Goal: Transaction & Acquisition: Purchase product/service

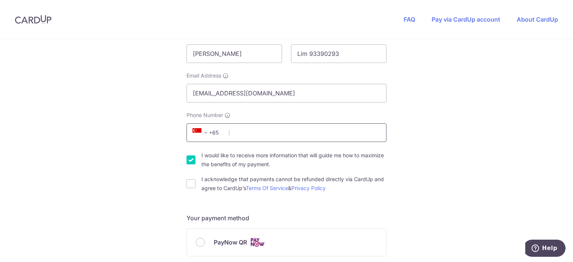
click at [269, 134] on input "Phone Number" at bounding box center [287, 133] width 200 height 19
type input "93390293"
click at [190, 186] on input "I acknowledge that payments cannot be refunded directly via CardUp and agree to…" at bounding box center [191, 184] width 9 height 9
checkbox input "true"
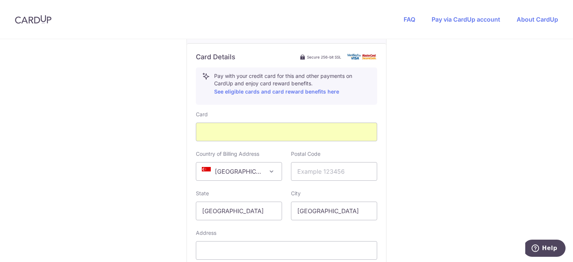
scroll to position [448, 0]
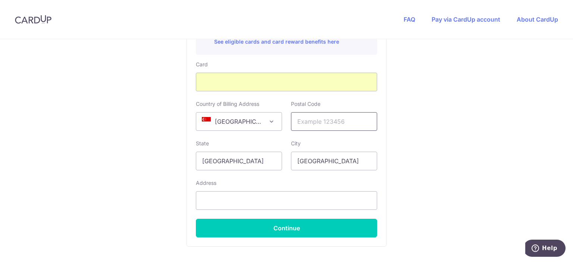
click at [314, 122] on input "text" at bounding box center [334, 121] width 86 height 19
type input "828755"
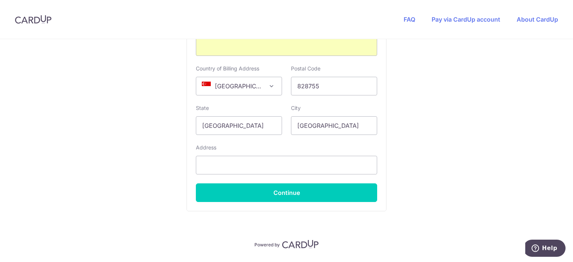
scroll to position [498, 0]
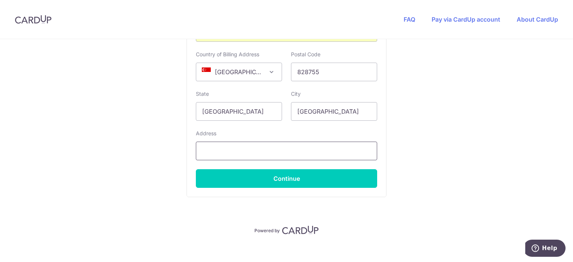
click at [239, 152] on input "text" at bounding box center [286, 151] width 181 height 19
type input "[STREET_ADDRESS] S(828755)"
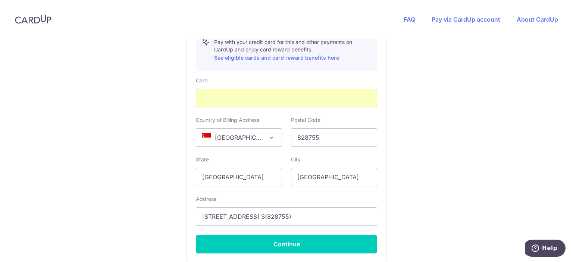
scroll to position [454, 0]
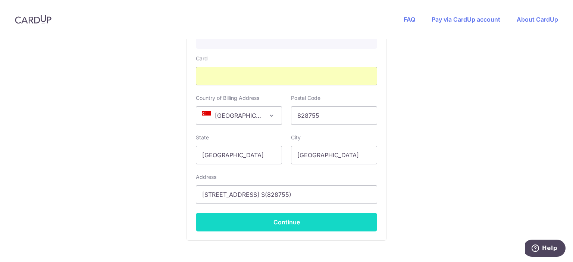
click at [282, 219] on button "Continue" at bounding box center [286, 222] width 181 height 19
type input "**** 0649"
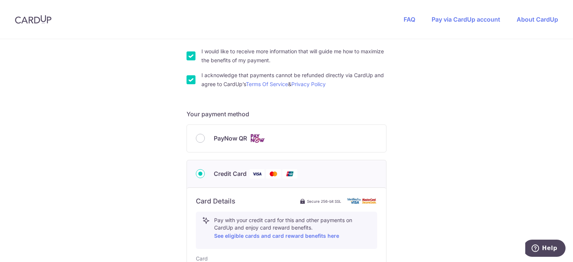
scroll to position [252, 0]
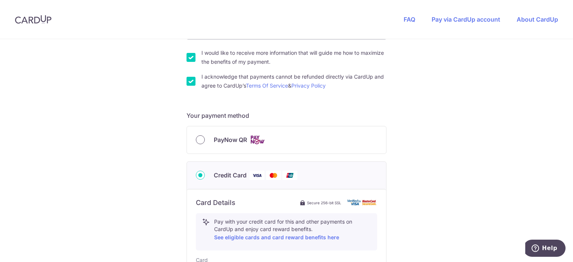
click at [203, 140] on input "PayNow QR" at bounding box center [200, 139] width 9 height 9
radio input "true"
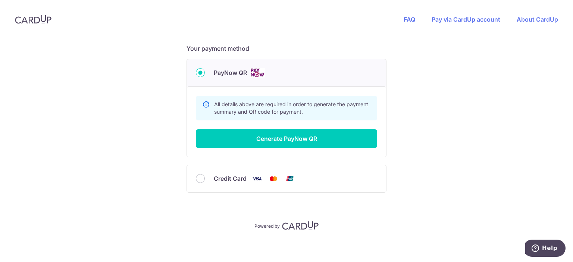
scroll to position [321, 0]
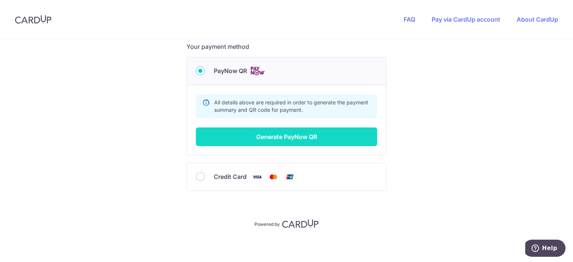
click at [287, 134] on button "Generate PayNow QR" at bounding box center [286, 137] width 181 height 19
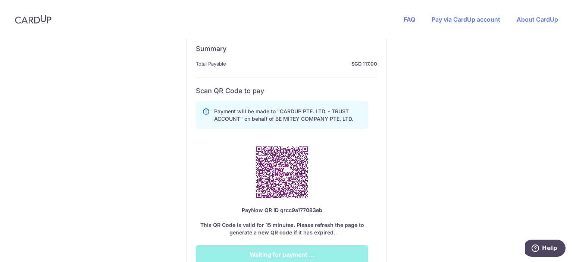
scroll to position [420, 0]
